Goal: Task Accomplishment & Management: Use online tool/utility

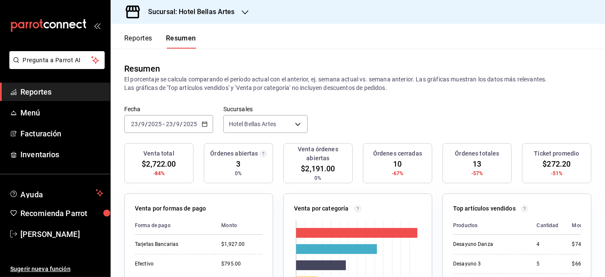
click at [204, 7] on h3 "Sucursal: Hotel Bellas Artes" at bounding box center [188, 12] width 94 height 10
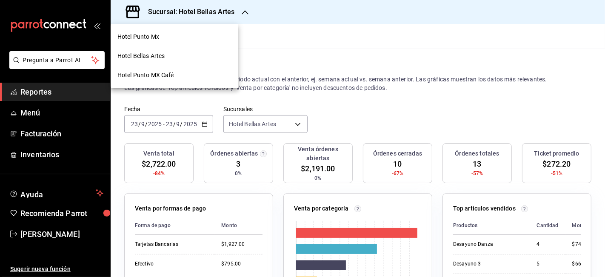
click at [152, 38] on span "Hotel Punto Mx" at bounding box center [139, 36] width 42 height 9
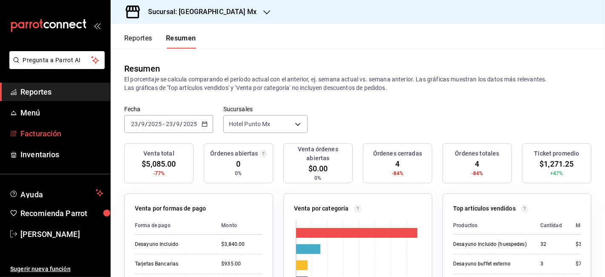
click at [61, 137] on span "Facturación" at bounding box center [61, 133] width 83 height 11
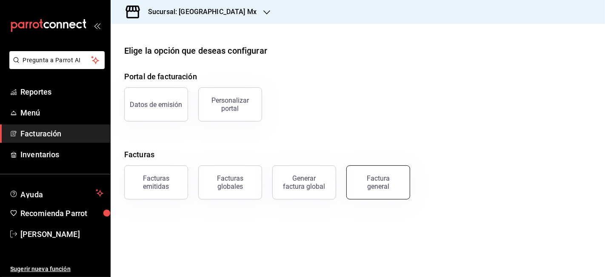
click at [382, 182] on div "Factura general" at bounding box center [378, 182] width 43 height 16
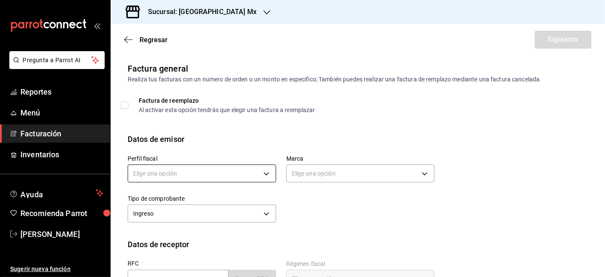
click at [175, 169] on body "Pregunta a Parrot AI Reportes Menú Facturación Inventarios Ayuda Recomienda Par…" at bounding box center [302, 138] width 605 height 277
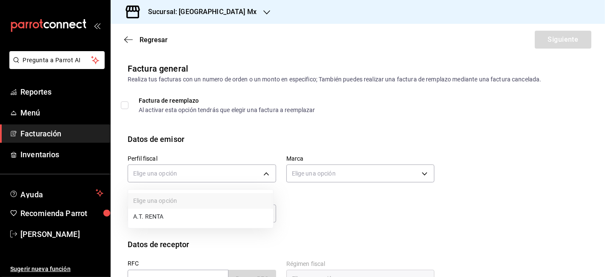
click at [169, 226] on ul "Elige una opción A.T. RENTA" at bounding box center [200, 208] width 145 height 38
click at [176, 215] on li "A.T. RENTA" at bounding box center [200, 217] width 145 height 16
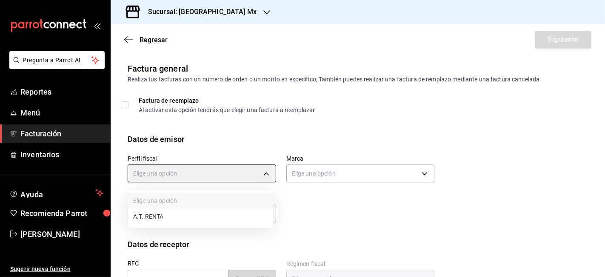
type input "9970b629-8a83-44a4-8626-5b6035a6a74b"
type input "4b0ca282-8e8f-4001-82d1-6953978badb1"
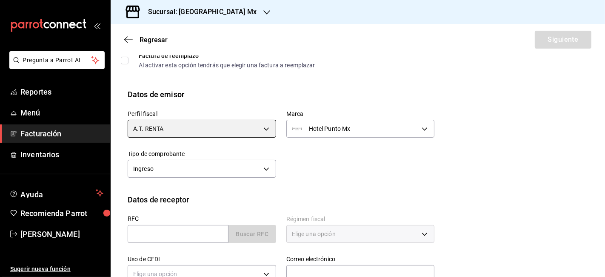
scroll to position [95, 0]
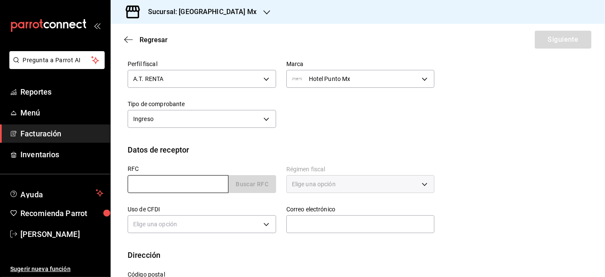
click at [170, 183] on input "text" at bounding box center [178, 184] width 101 height 18
paste input "CRM6702109K6"
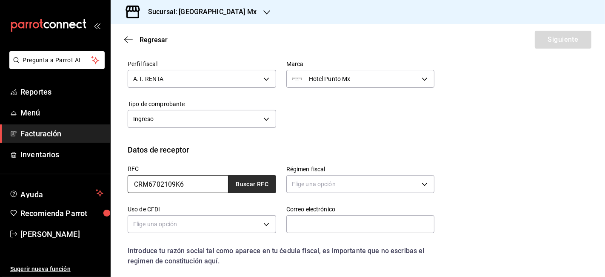
type input "CRM6702109K6"
click at [259, 181] on button "Buscar RFC" at bounding box center [253, 184] width 48 height 18
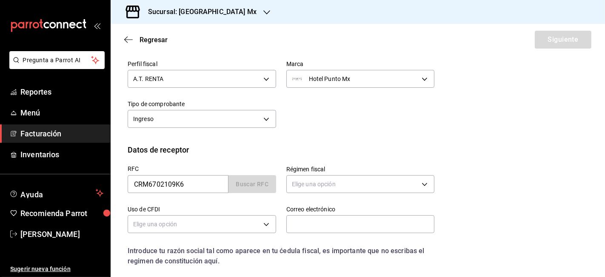
type input "603"
type input "G03"
type input "[EMAIL_ADDRESS][DOMAIN_NAME]"
type input "11510"
type input "[PERSON_NAME] MEXICANA"
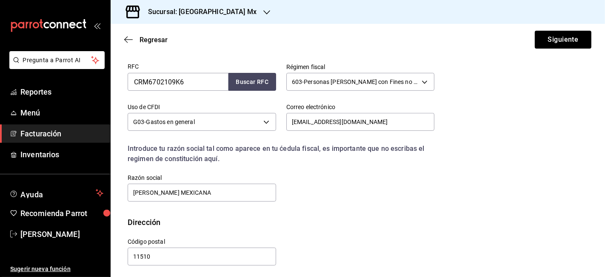
scroll to position [200, 0]
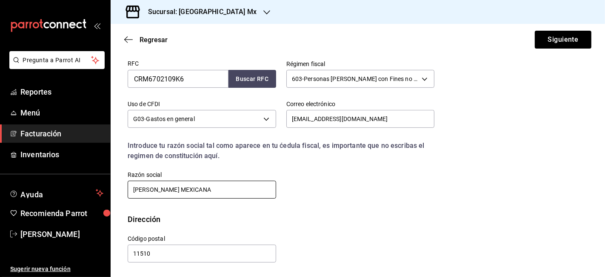
click at [209, 188] on input "[PERSON_NAME] MEXICANA" at bounding box center [202, 190] width 149 height 18
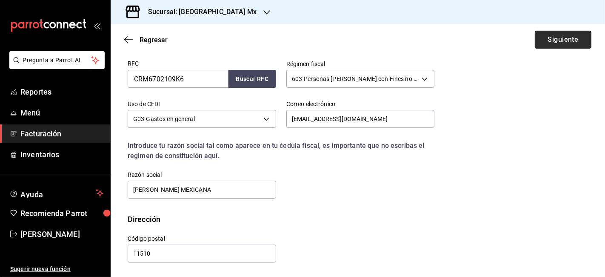
click at [552, 35] on button "Siguiente" at bounding box center [563, 40] width 57 height 18
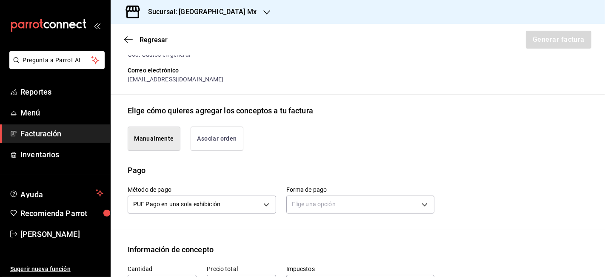
scroll to position [0, 0]
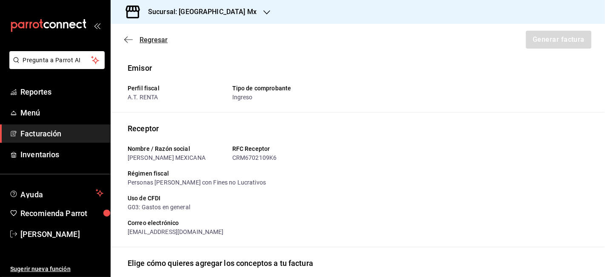
click at [148, 36] on span "Regresar" at bounding box center [154, 40] width 28 height 8
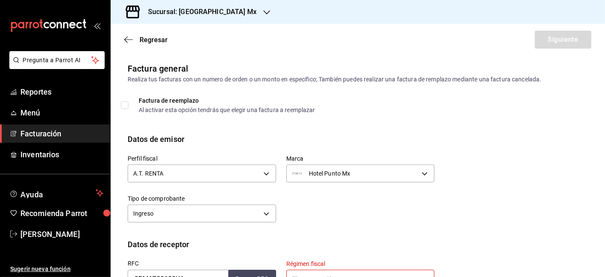
scroll to position [189, 0]
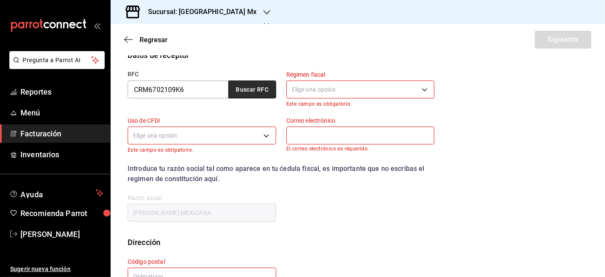
click at [244, 93] on button "Buscar RFC" at bounding box center [253, 89] width 48 height 18
type input "603"
type input "G03"
type input "[EMAIL_ADDRESS][DOMAIN_NAME]"
type input "11510"
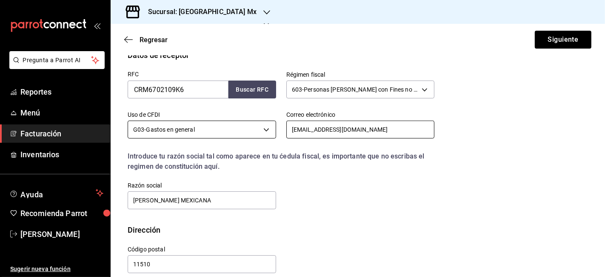
drag, startPoint x: 410, startPoint y: 129, endPoint x: 271, endPoint y: 133, distance: 138.4
click at [271, 133] on div "RFC CRM6702109K6 Buscar RFC Régimen fiscal 603 - Personas [PERSON_NAME] con Fin…" at bounding box center [276, 135] width 317 height 149
paste input "[EMAIL_ADDRESS][DOMAIN_NAME]"
type input "[EMAIL_ADDRESS][DOMAIN_NAME]"
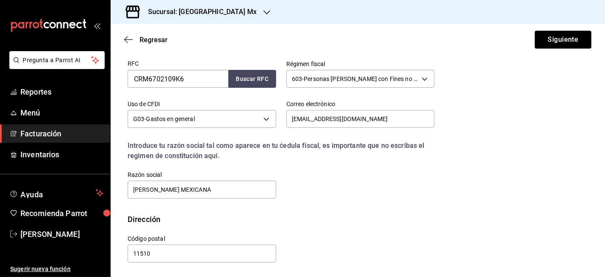
click at [561, 29] on div "Regresar Siguiente" at bounding box center [358, 40] width 495 height 32
click at [562, 40] on button "Siguiente" at bounding box center [563, 40] width 57 height 18
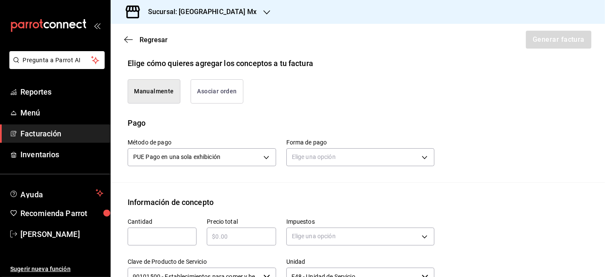
click at [209, 100] on button "Asociar orden" at bounding box center [217, 91] width 53 height 24
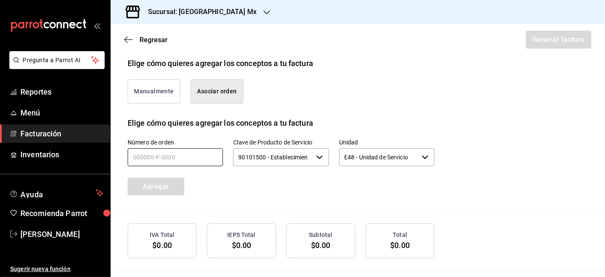
click at [165, 155] on input "text" at bounding box center [175, 157] width 95 height 18
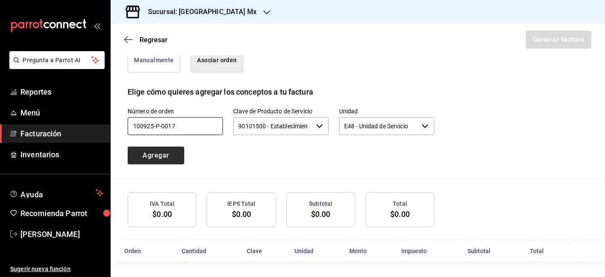
type input "100925-p-0017"
click at [158, 154] on button "Agregar" at bounding box center [156, 155] width 57 height 18
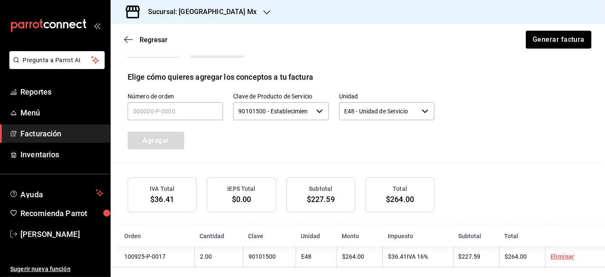
scroll to position [252, 0]
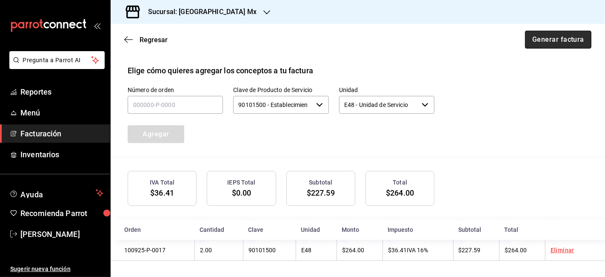
click at [560, 41] on button "Generar factura" at bounding box center [558, 40] width 66 height 18
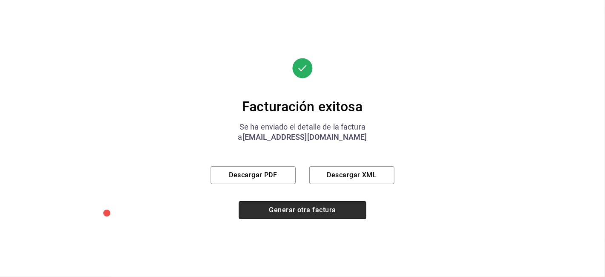
click at [333, 207] on button "Generar otra factura" at bounding box center [303, 210] width 128 height 18
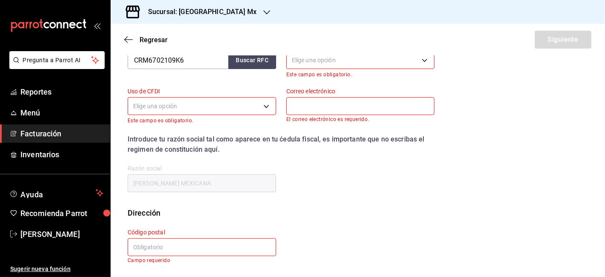
scroll to position [130, 0]
